Goal: Information Seeking & Learning: Learn about a topic

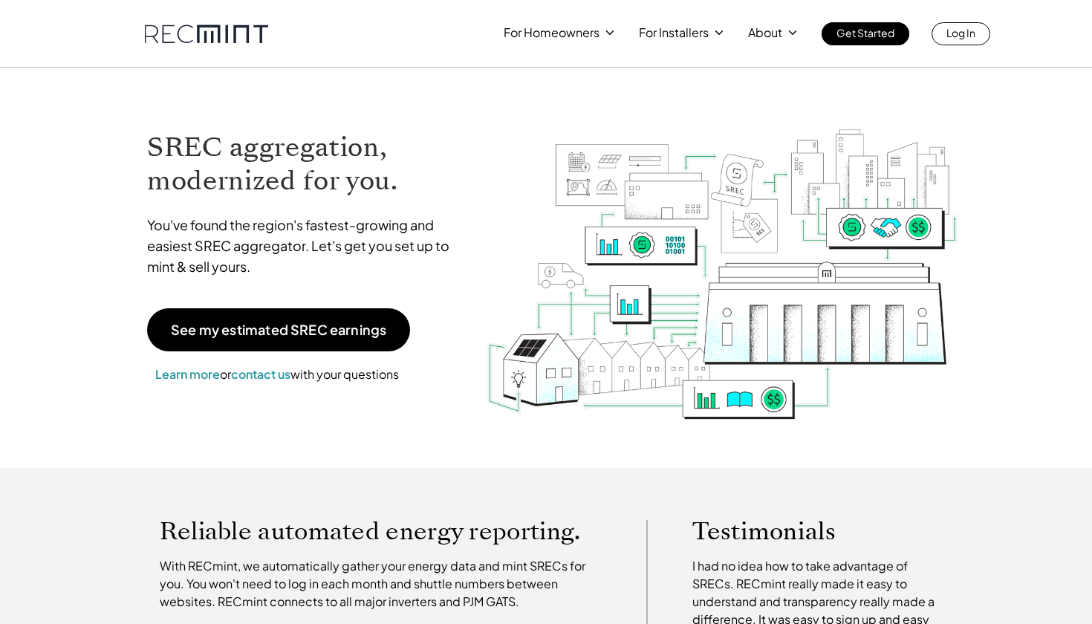
click at [967, 47] on div "For Homeowners For Installers About Get Started Log In" at bounding box center [546, 34] width 1092 height 68
click at [967, 40] on p "Log In" at bounding box center [960, 32] width 29 height 21
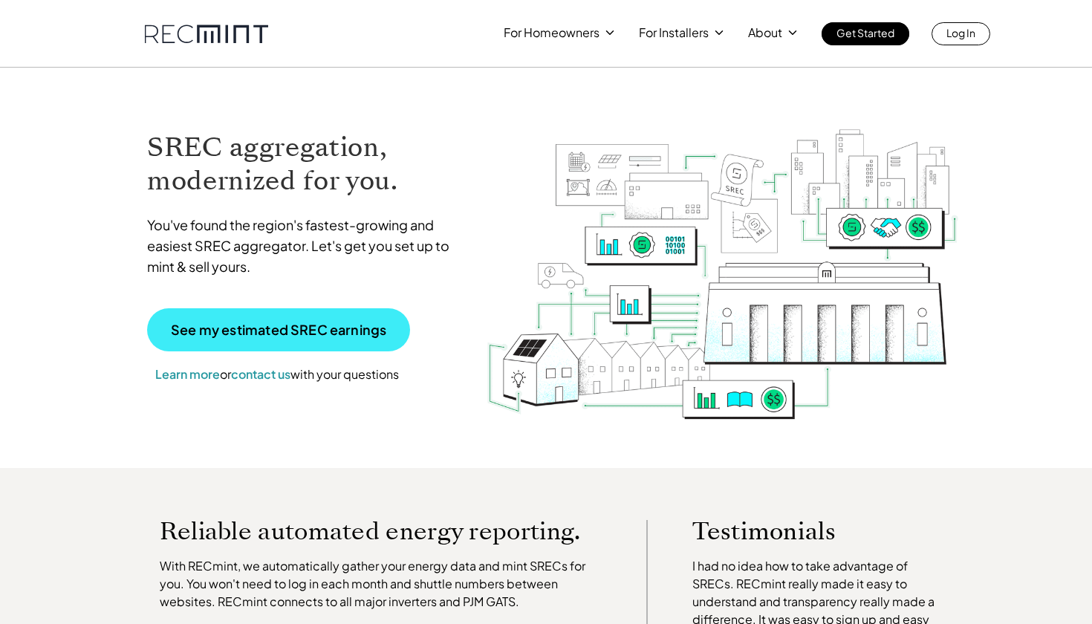
click at [357, 320] on link "See my estimated SREC earnings" at bounding box center [278, 329] width 263 height 43
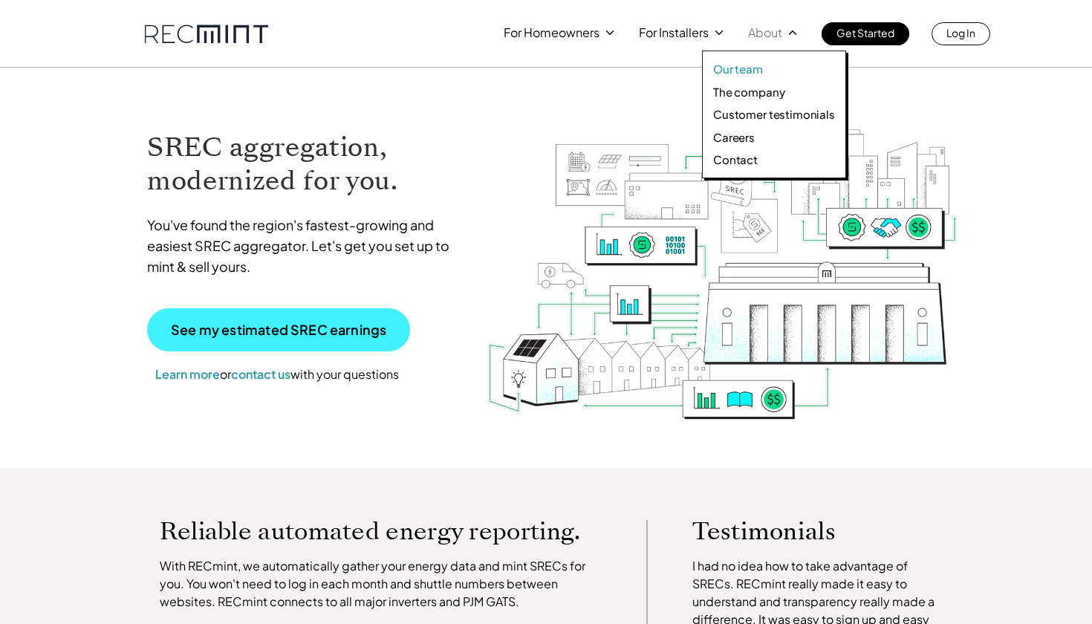
click at [751, 64] on p "Our team" at bounding box center [738, 69] width 50 height 15
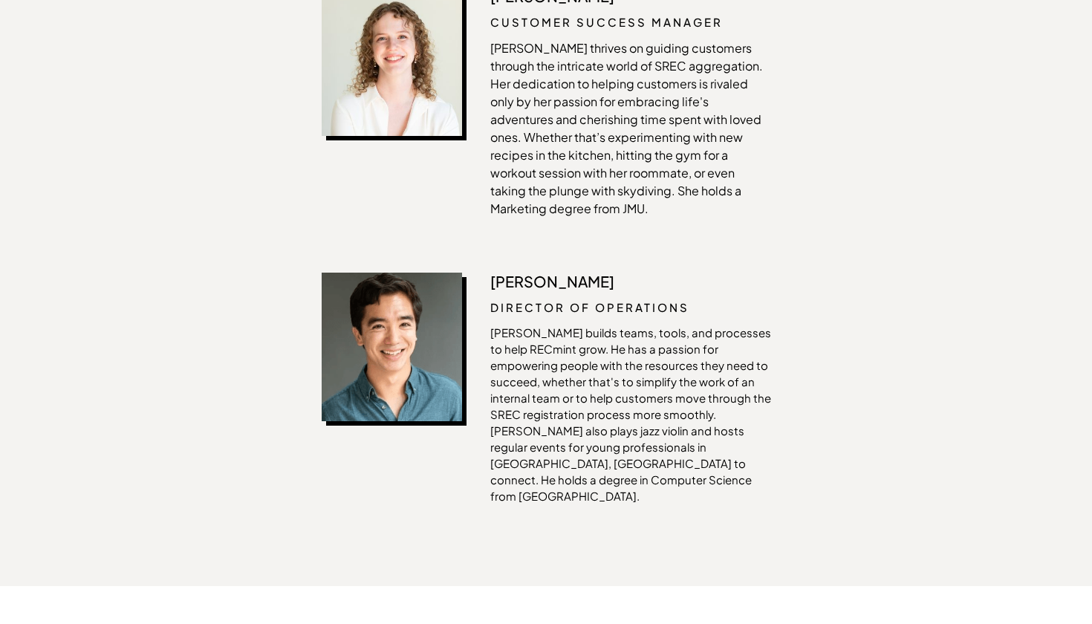
scroll to position [3009, 0]
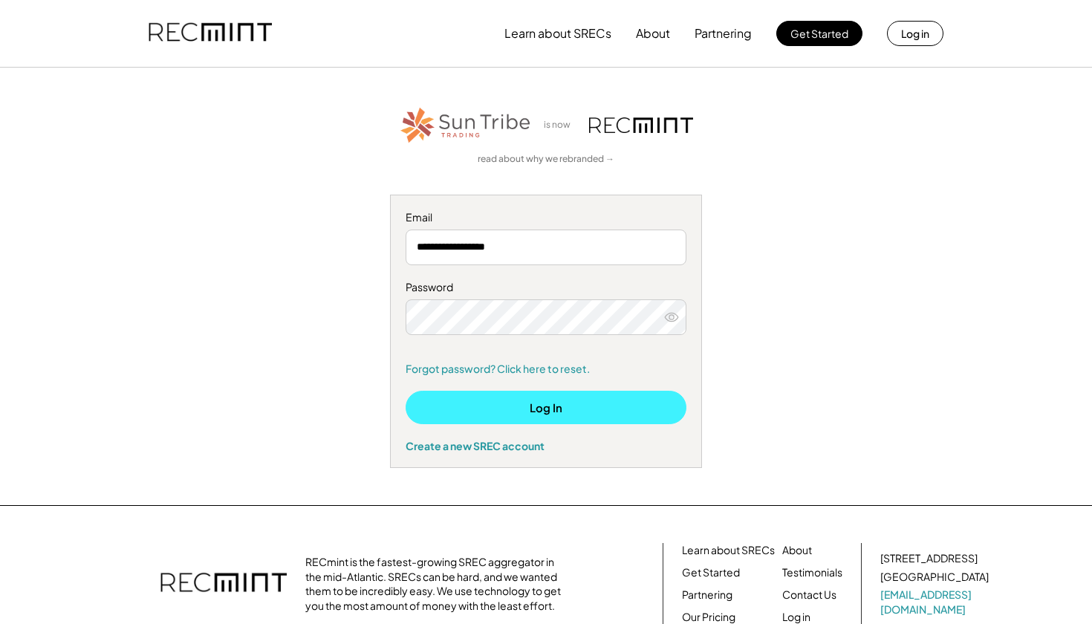
click at [509, 414] on button "Log In" at bounding box center [546, 407] width 281 height 33
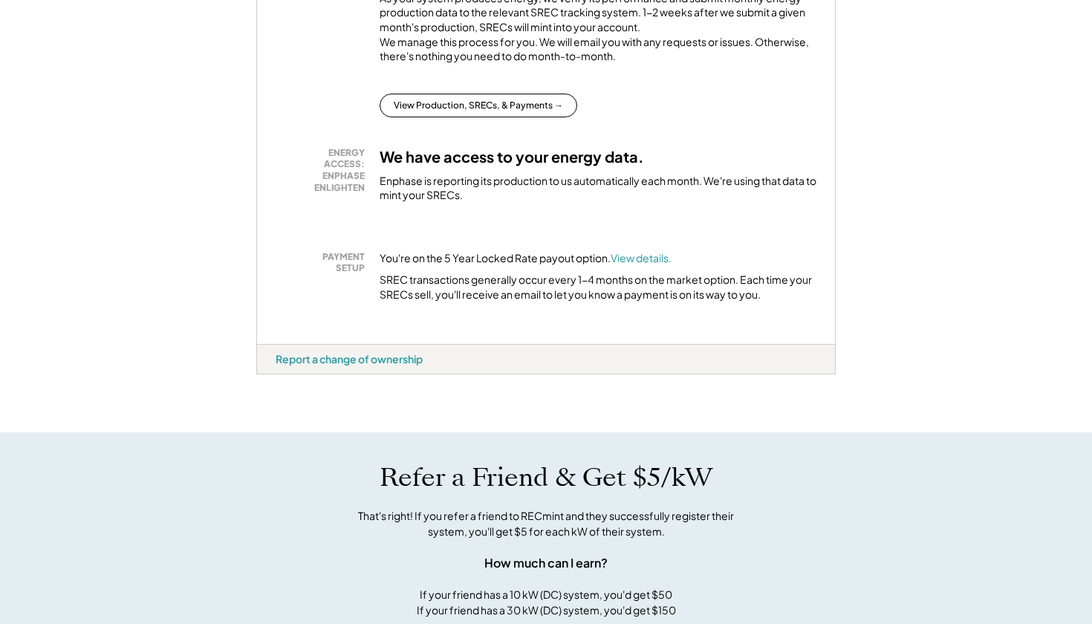
scroll to position [371, 0]
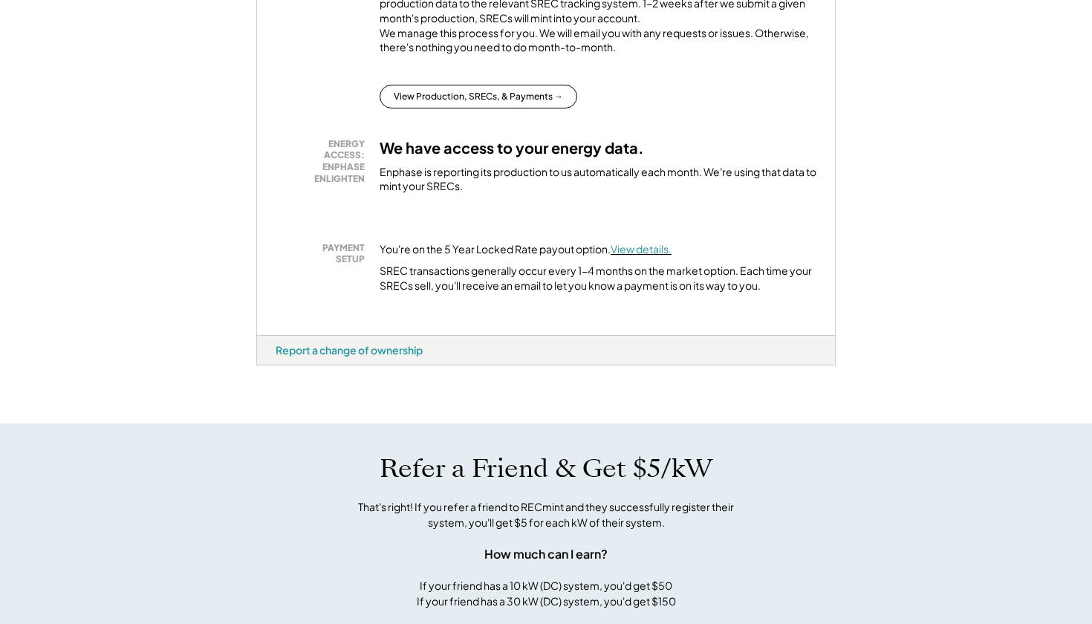
click at [648, 255] on font "View details." at bounding box center [641, 248] width 61 height 13
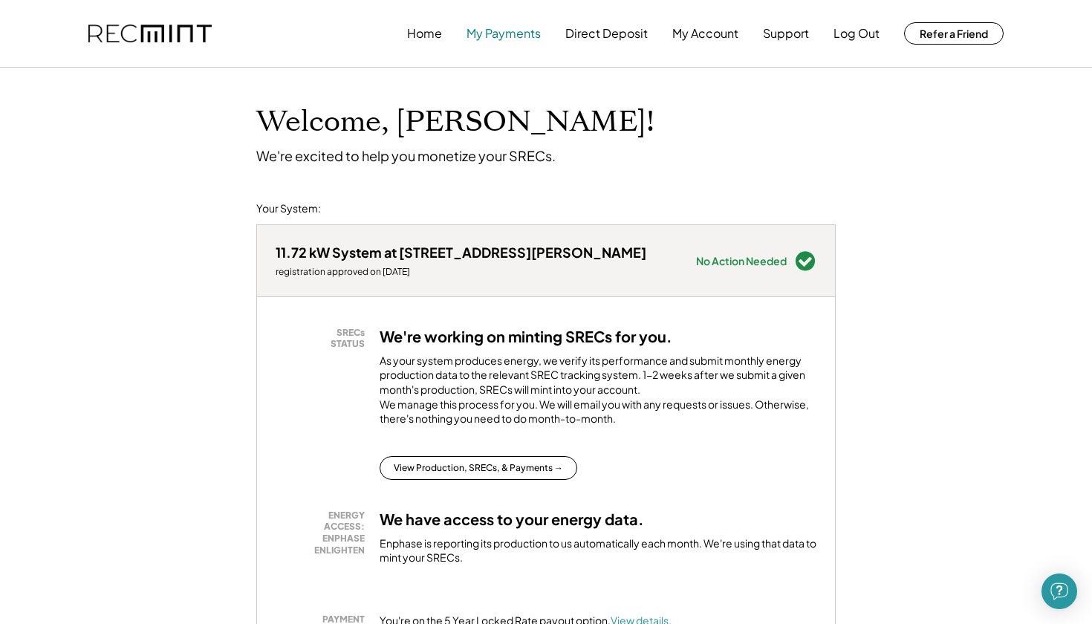
click at [525, 40] on button "My Payments" at bounding box center [503, 34] width 74 height 30
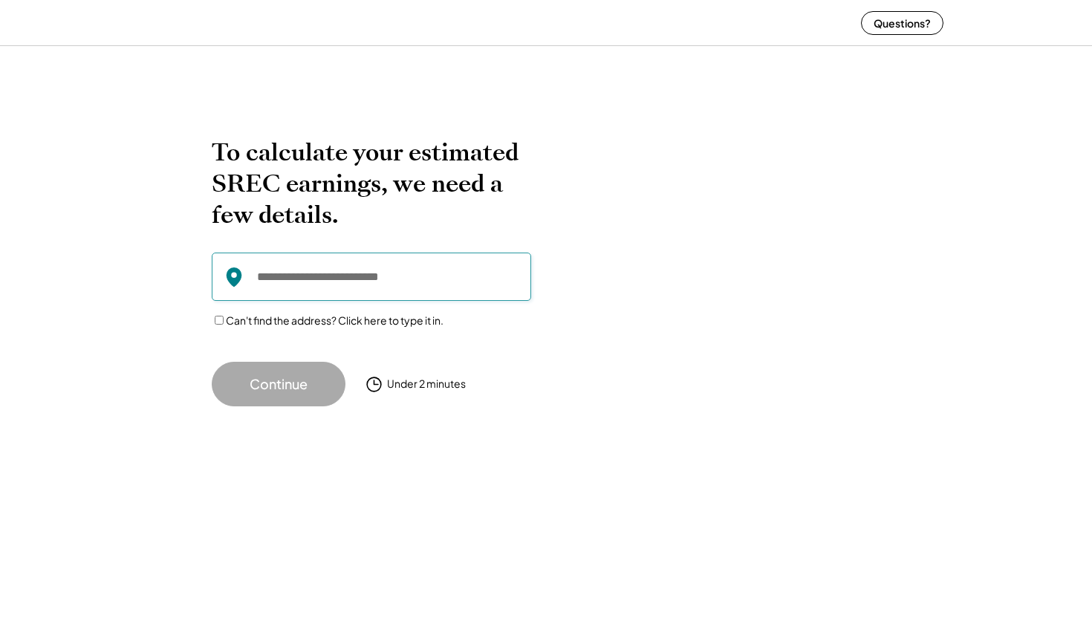
click at [339, 253] on input "input" at bounding box center [371, 277] width 319 height 48
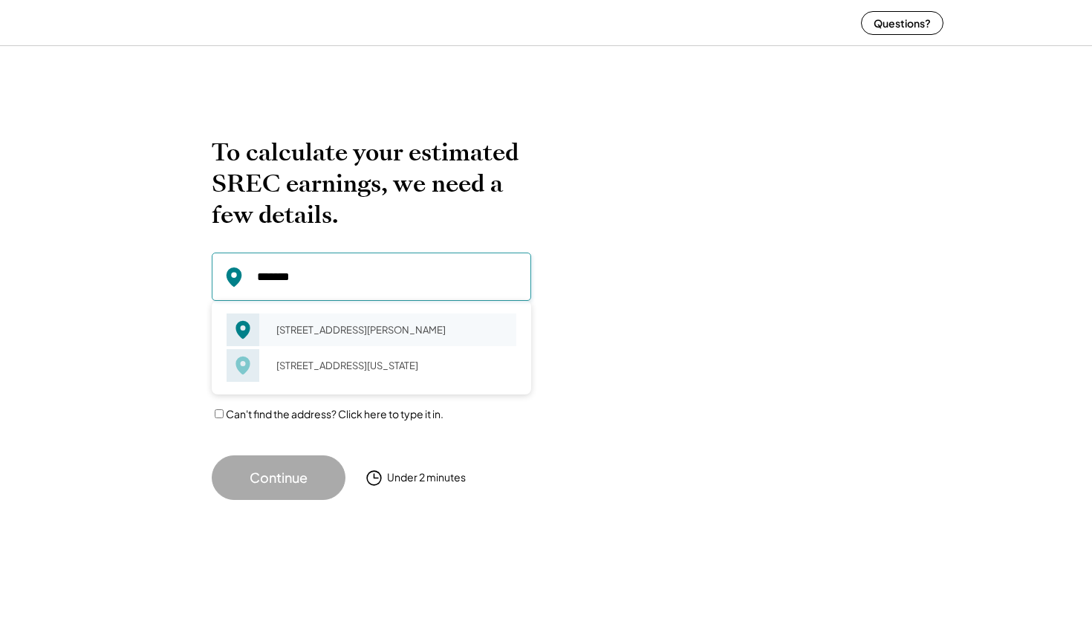
click at [357, 319] on div "24906 Quimby Oaks Pl Aldie, VA 20105" at bounding box center [392, 329] width 250 height 21
type input "**********"
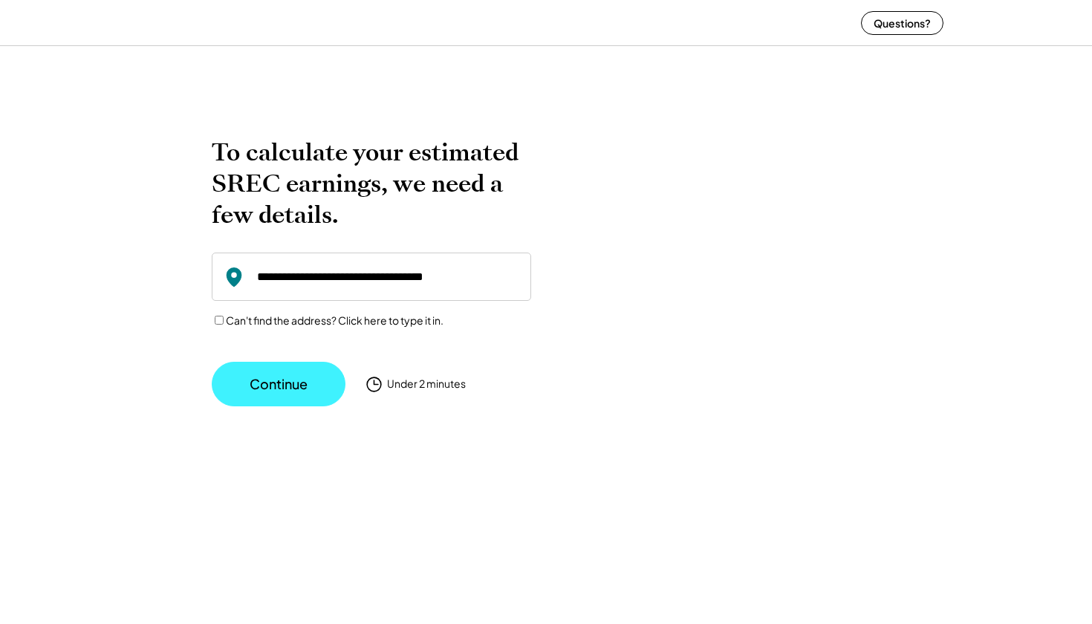
click at [316, 362] on button "Continue" at bounding box center [279, 384] width 134 height 45
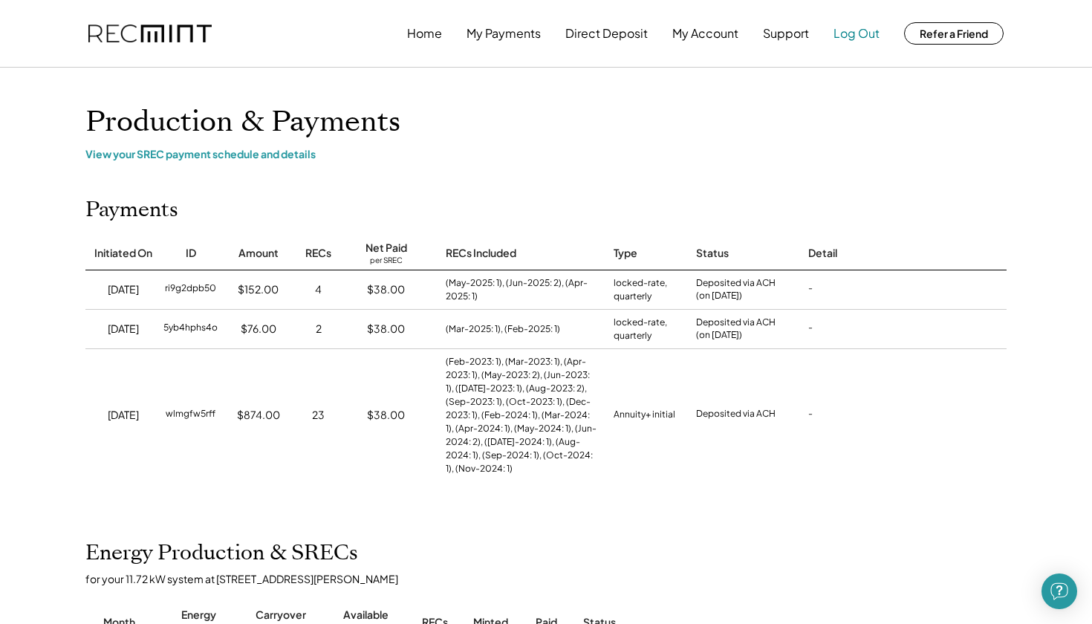
click at [864, 36] on button "Log Out" at bounding box center [856, 34] width 46 height 30
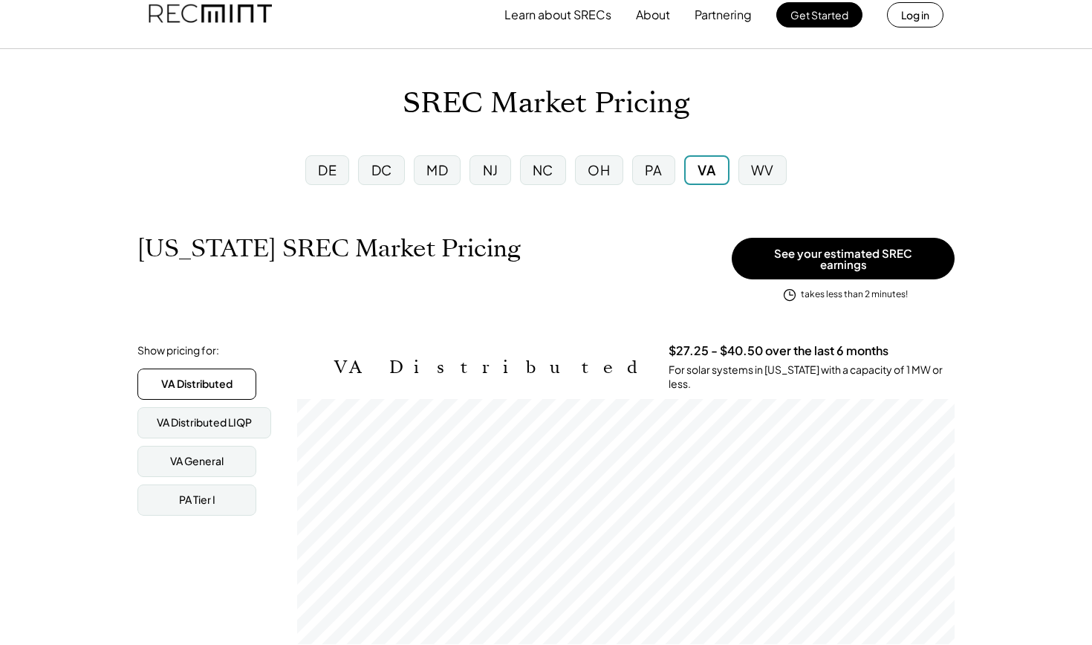
scroll to position [13, 0]
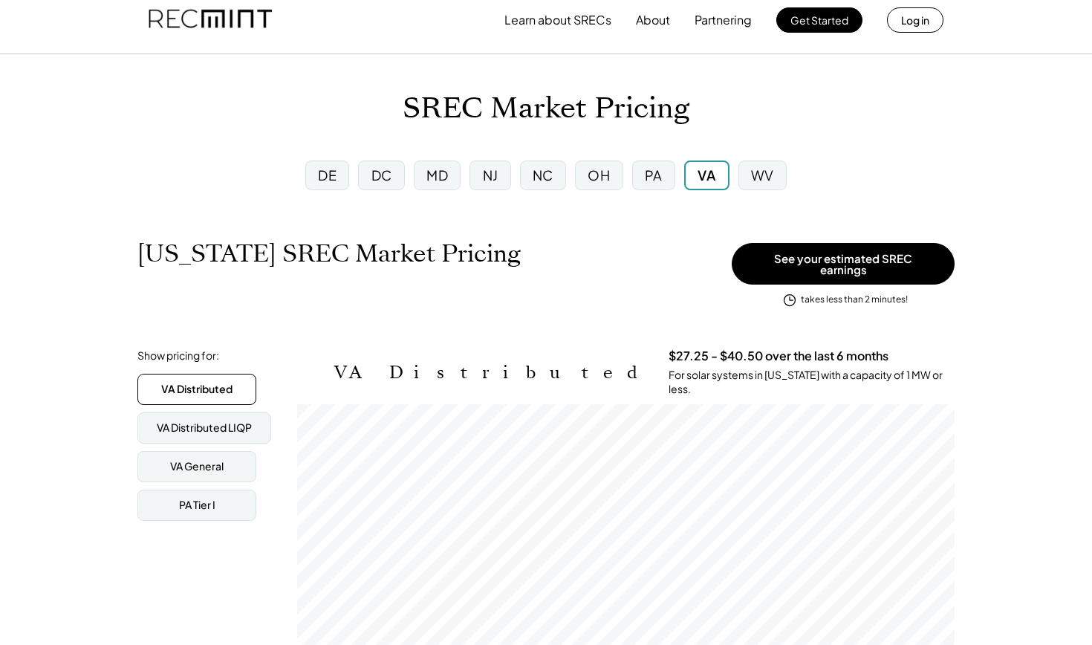
click at [770, 173] on div "WV" at bounding box center [762, 175] width 23 height 19
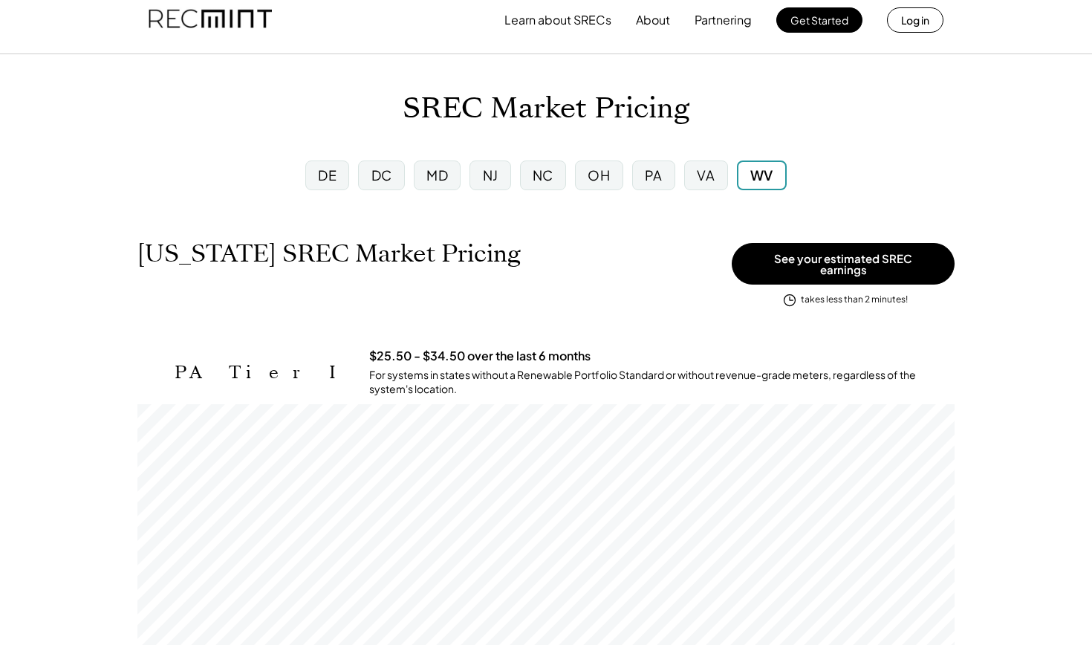
scroll to position [245, 817]
click at [383, 176] on div "DC" at bounding box center [381, 175] width 21 height 19
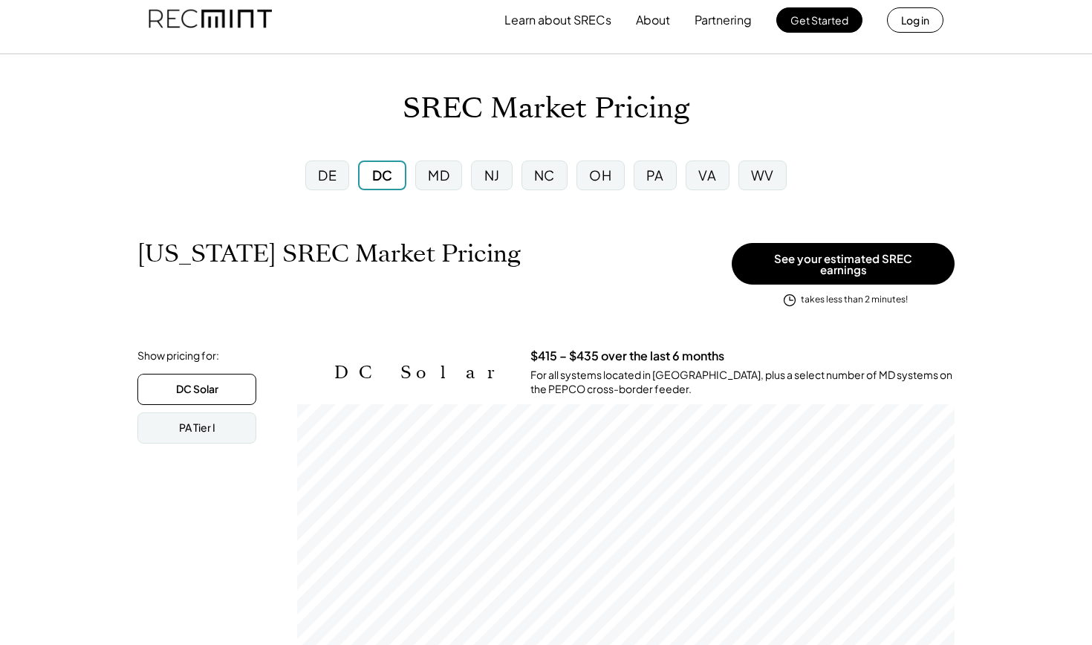
scroll to position [245, 657]
click at [206, 420] on div "PA Tier I" at bounding box center [197, 427] width 36 height 15
click at [225, 389] on div "DC Solar" at bounding box center [196, 389] width 119 height 31
click at [334, 180] on div "DE" at bounding box center [327, 175] width 19 height 19
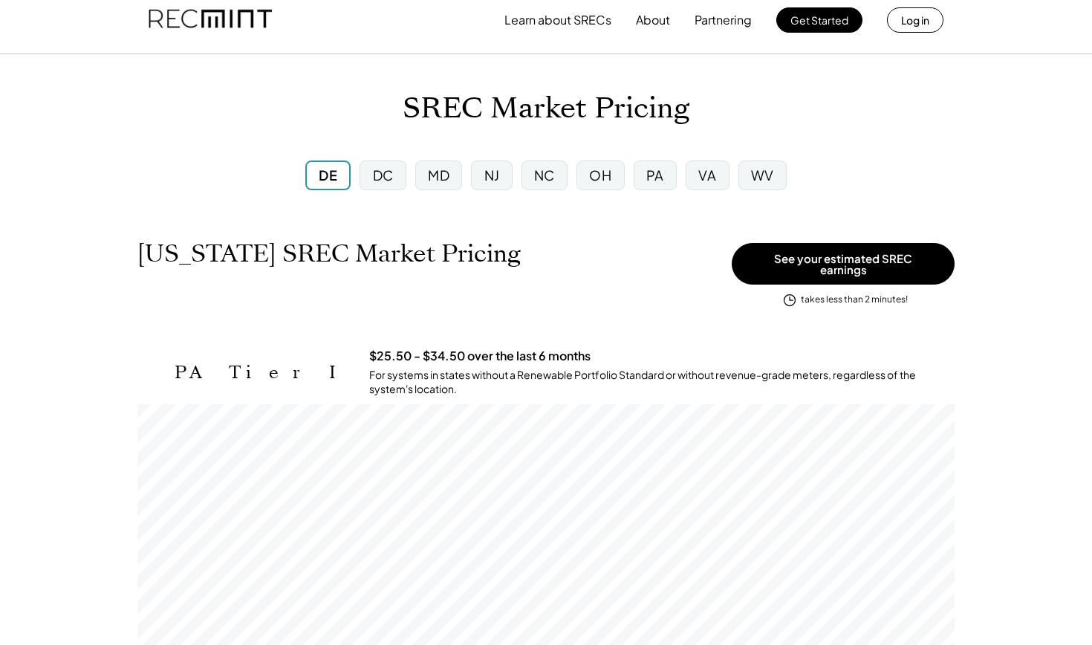
scroll to position [245, 817]
click at [460, 180] on div "MD" at bounding box center [438, 175] width 47 height 30
